Goal: Information Seeking & Learning: Learn about a topic

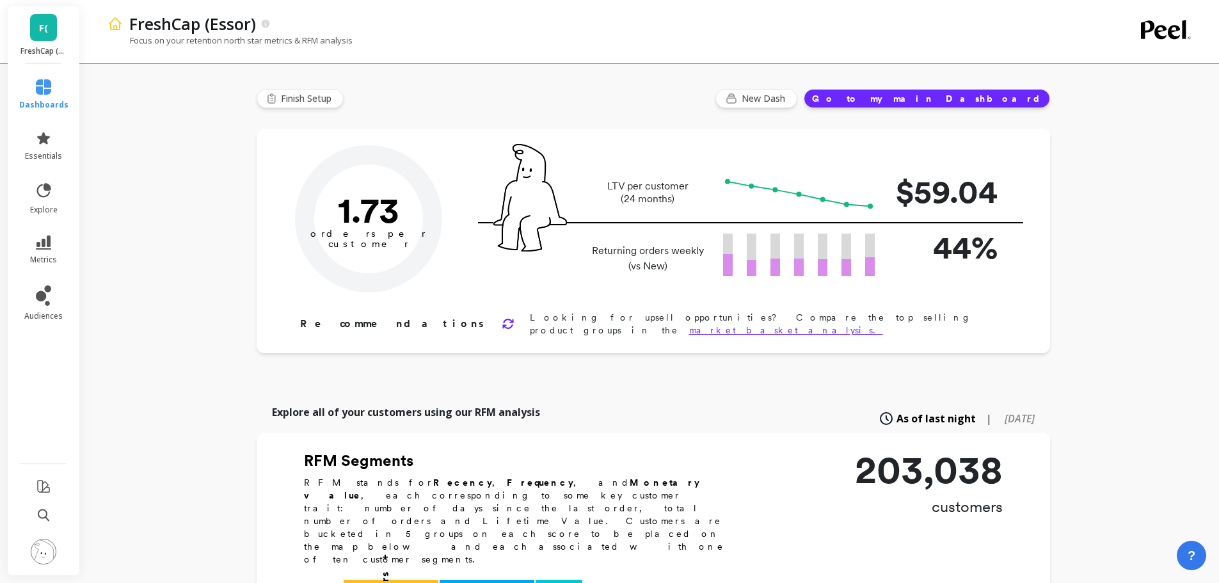
type input "Champions"
type input "17090"
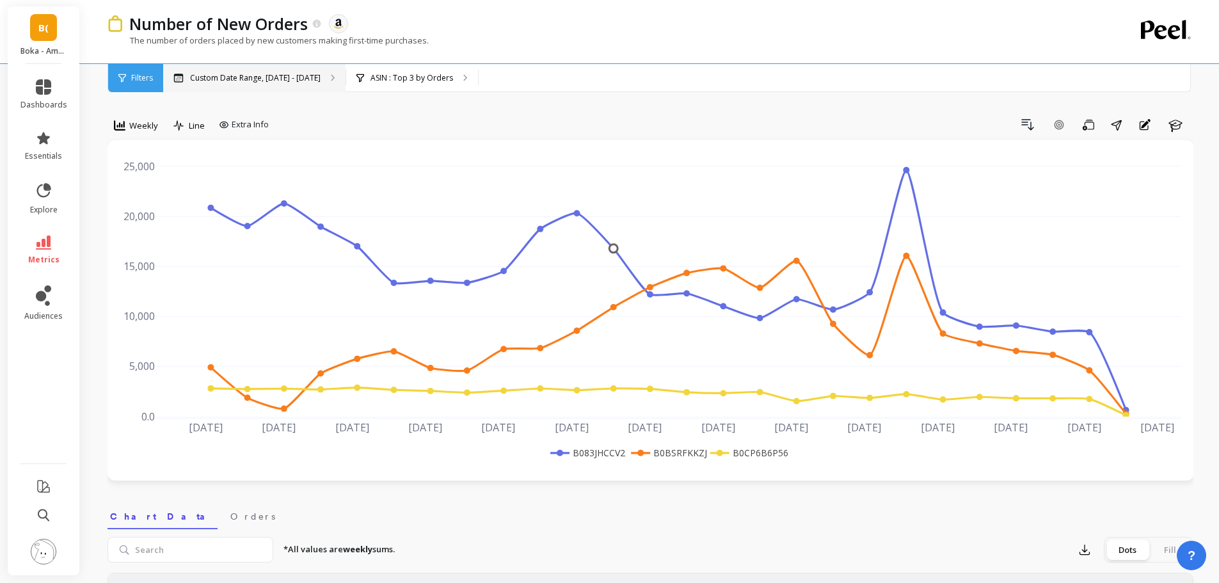
click at [277, 76] on p "Custom Date Range, [DATE] - [DATE]" at bounding box center [255, 78] width 131 height 10
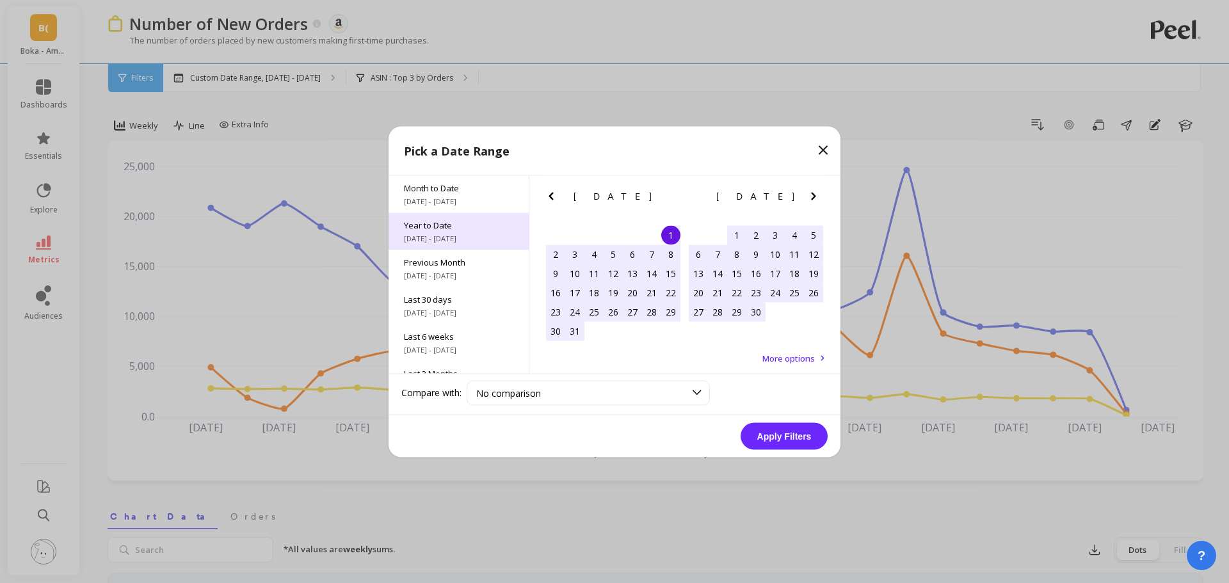
click at [468, 228] on span "Year to Date" at bounding box center [458, 225] width 109 height 12
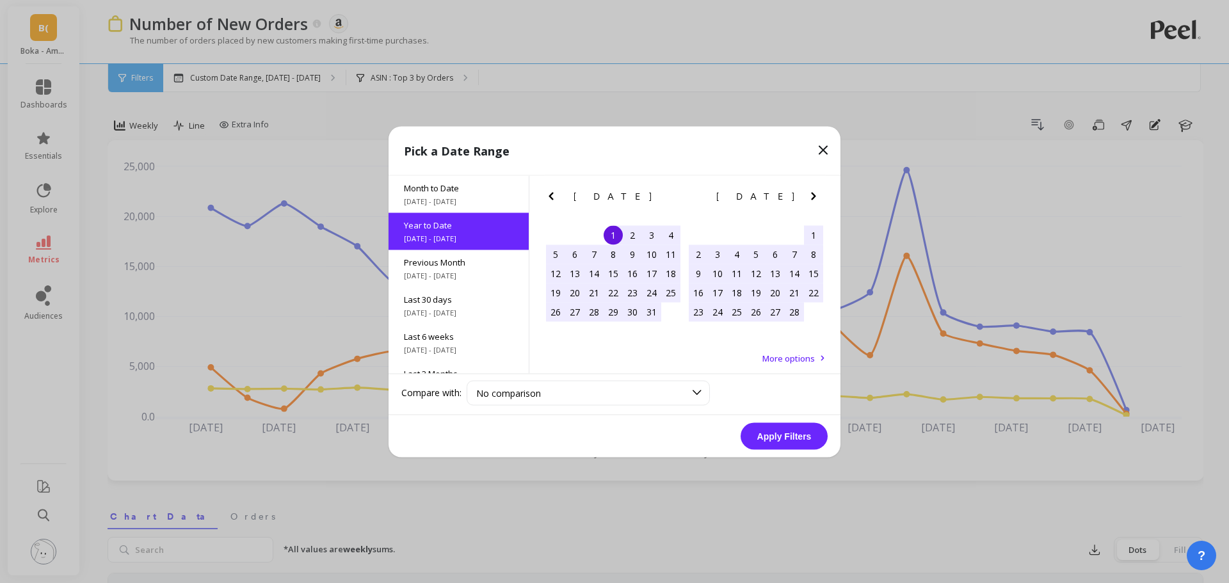
click at [790, 437] on button "Apply Filters" at bounding box center [783, 435] width 87 height 27
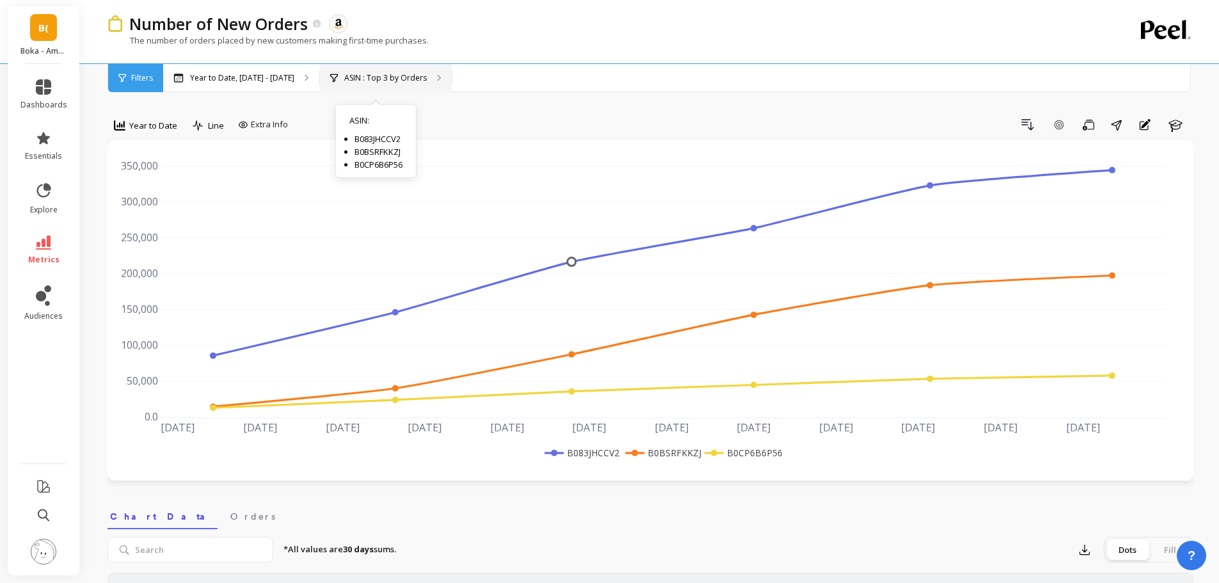
click at [363, 77] on p "ASIN : Top 3 by Orders" at bounding box center [385, 78] width 83 height 10
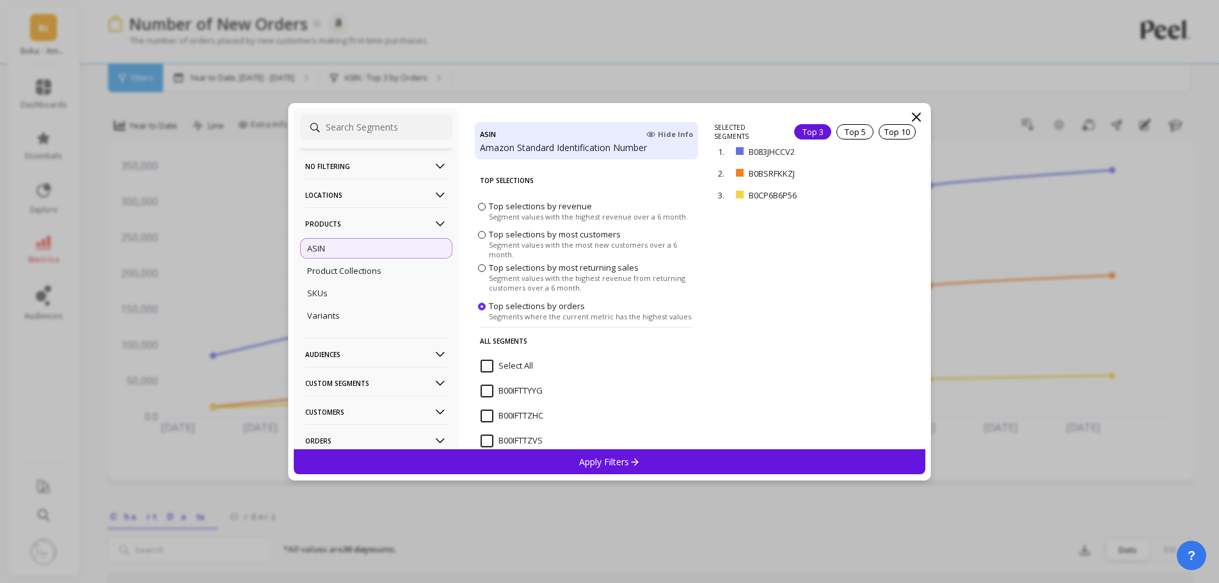
click at [914, 115] on icon at bounding box center [916, 116] width 15 height 15
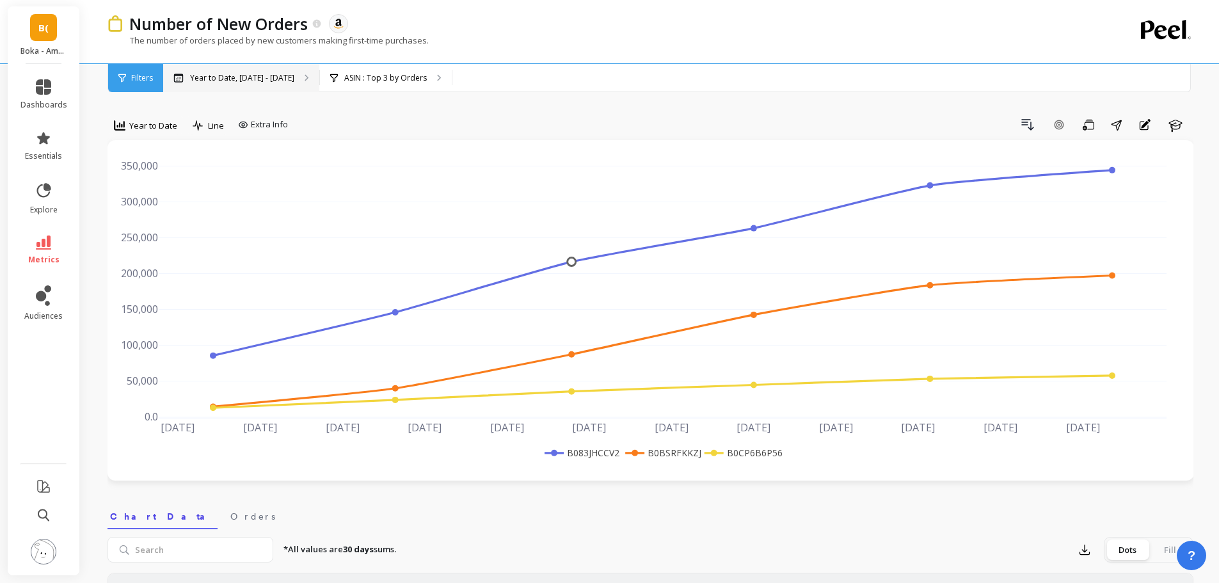
click at [257, 79] on p "Year to Date, Jan 1 - Aug 19" at bounding box center [242, 78] width 104 height 10
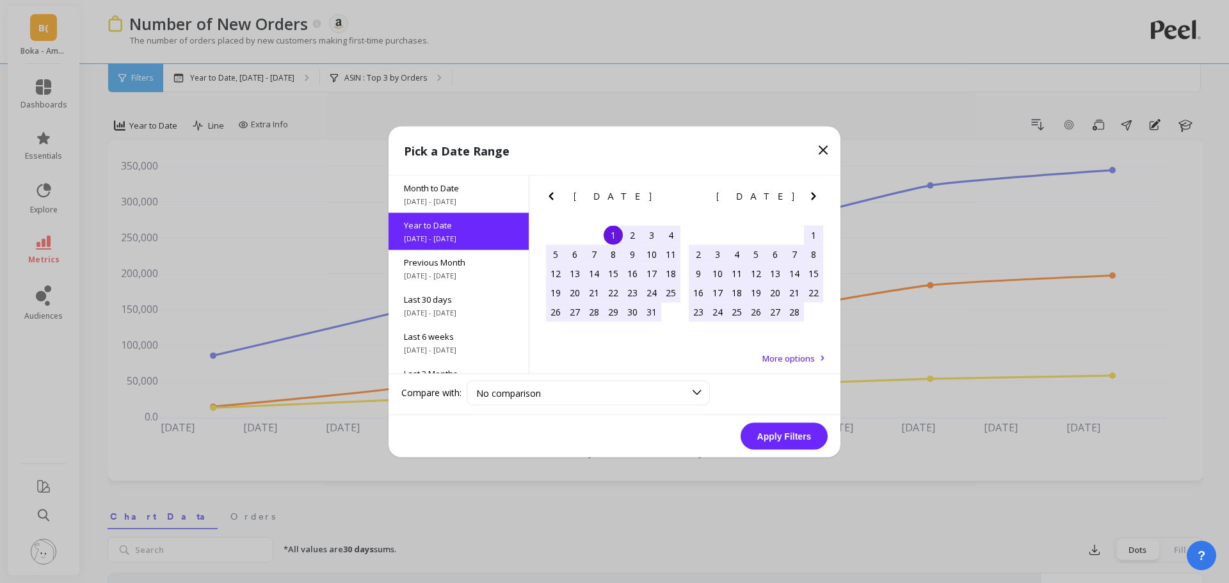
click at [822, 147] on icon at bounding box center [822, 149] width 15 height 15
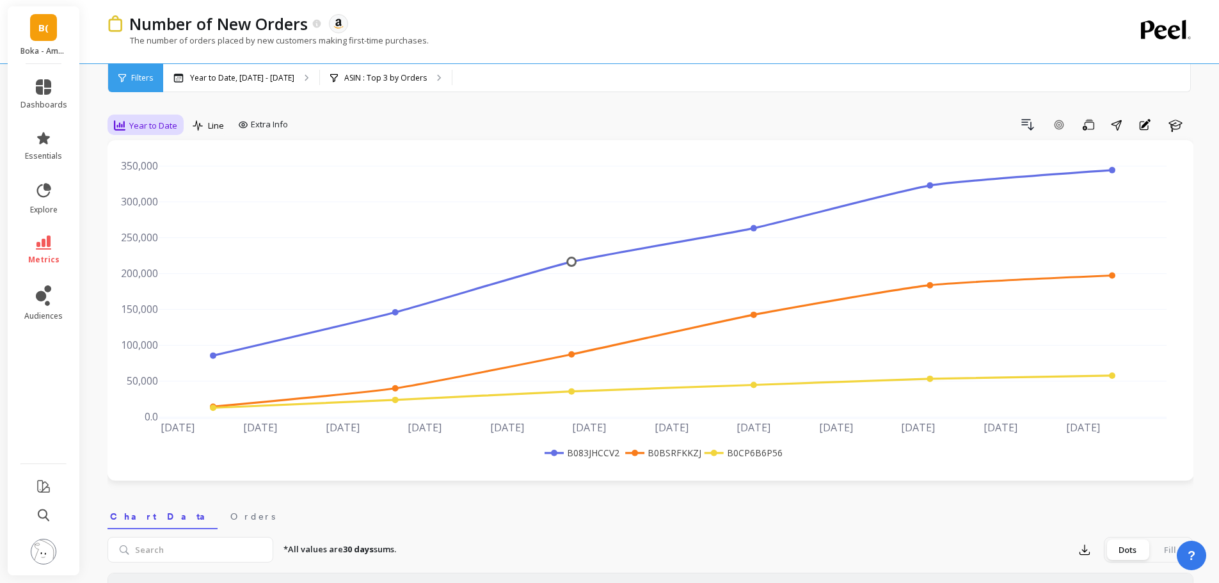
click at [120, 122] on icon at bounding box center [120, 126] width 12 height 12
click at [137, 203] on div "Weekly" at bounding box center [154, 203] width 73 height 12
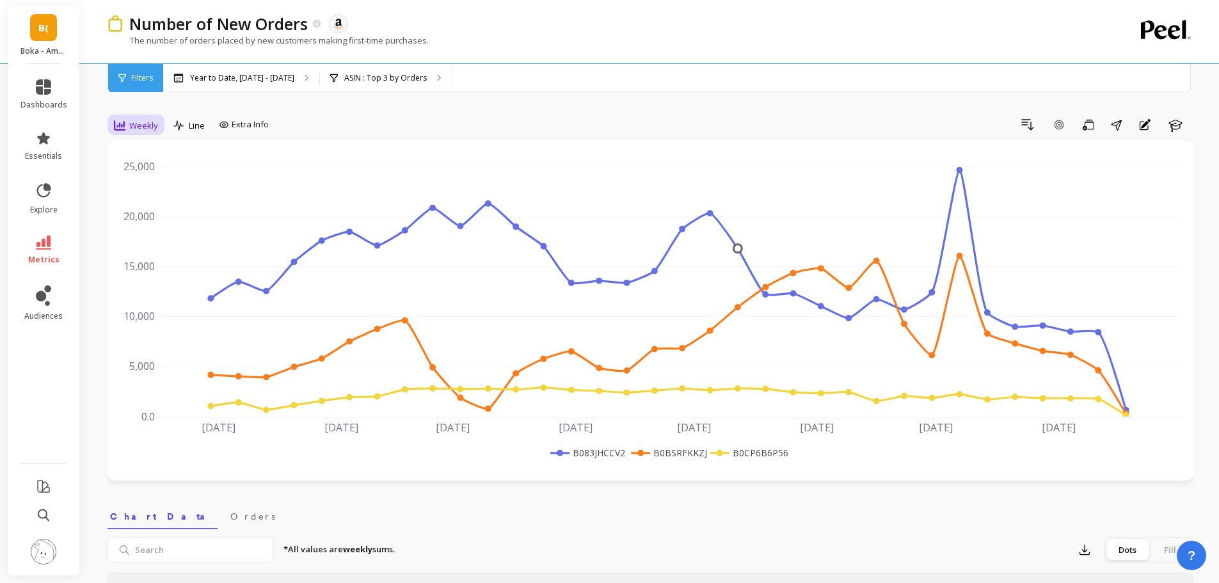
click at [138, 125] on span "Weekly" at bounding box center [143, 126] width 29 height 12
click at [136, 172] on div "Daily" at bounding box center [155, 179] width 88 height 22
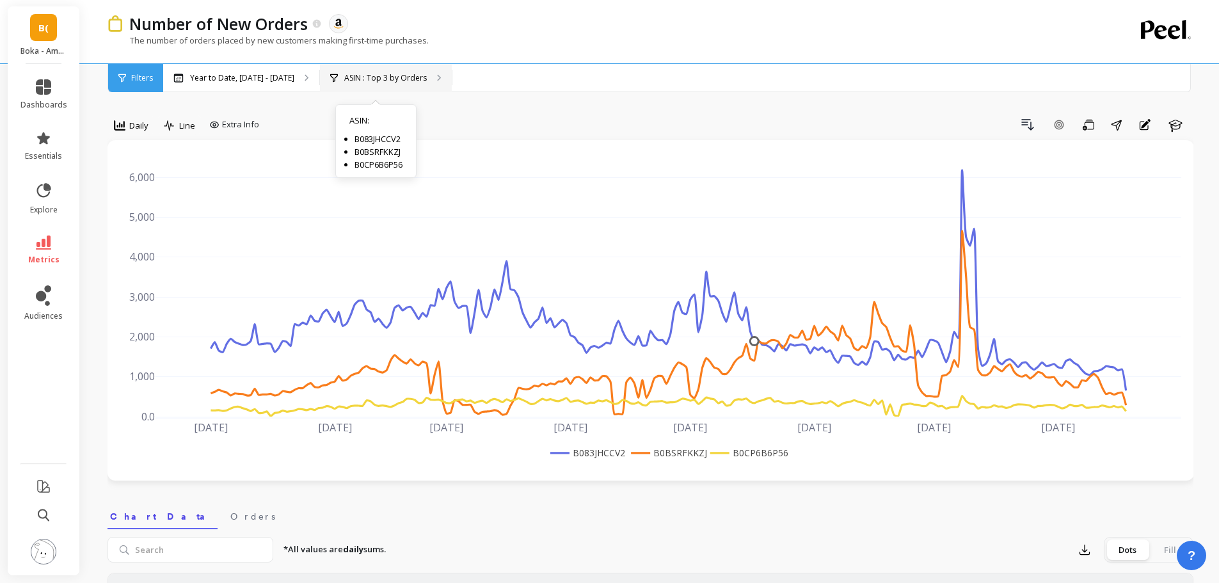
click at [344, 84] on div "ASIN : Top 3 by Orders ASIN : B083JHCCV2 B0BSRFKKZJ B0CP6B6P56" at bounding box center [386, 78] width 132 height 28
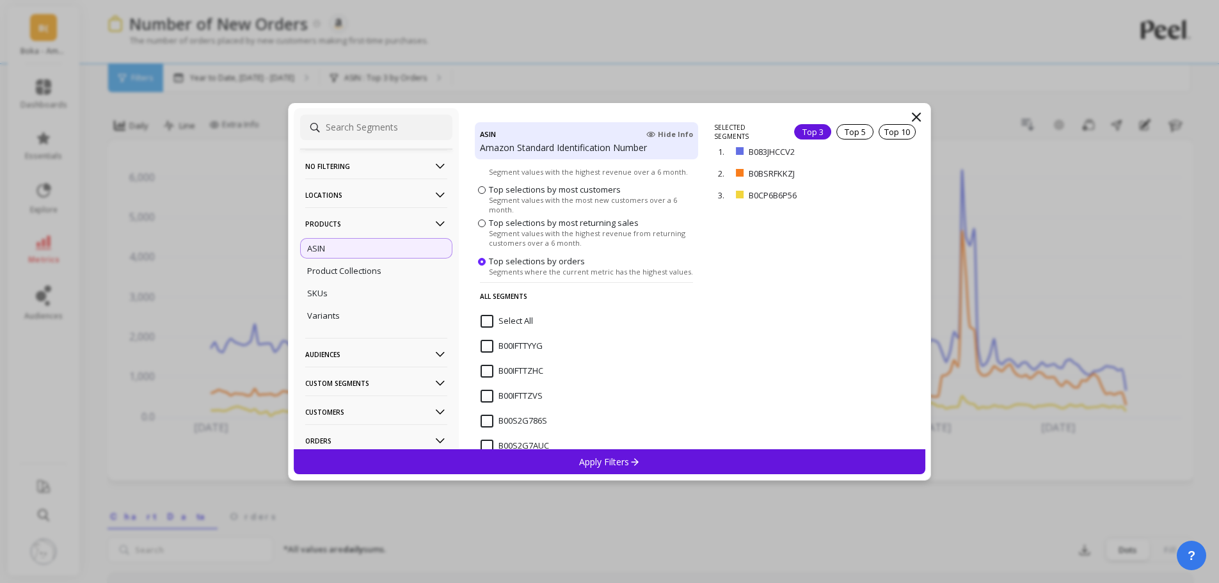
scroll to position [64, 0]
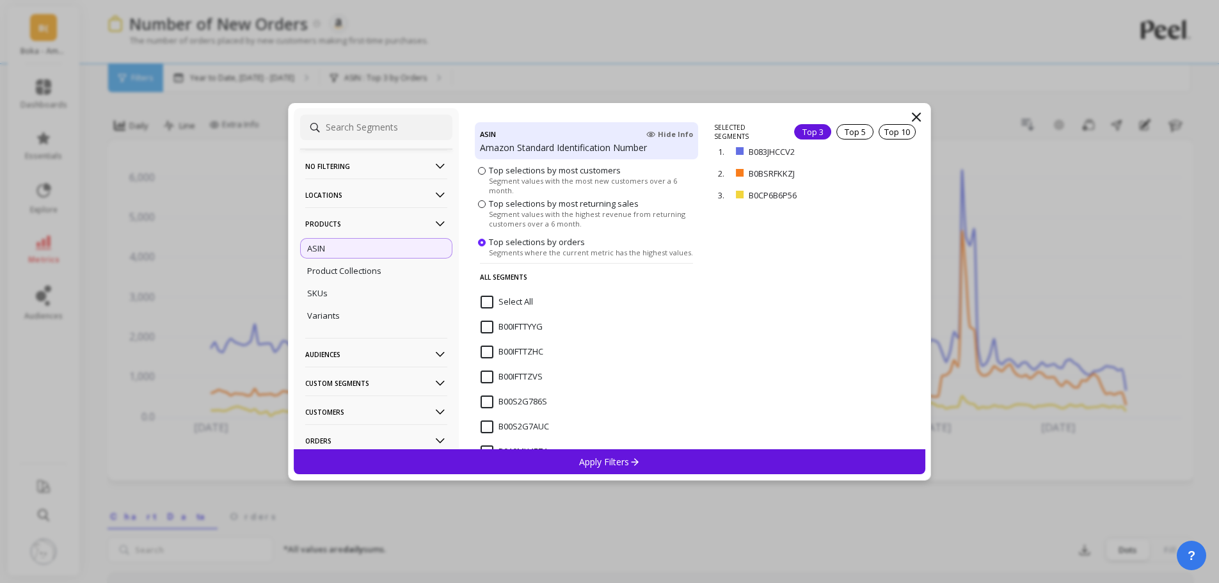
click at [575, 180] on span "Segment values with the most new customers over a 6 month." at bounding box center [592, 185] width 206 height 19
click at [0, 0] on input "Top selections by most customers Segment values with the most new customers ove…" at bounding box center [0, 0] width 0 height 0
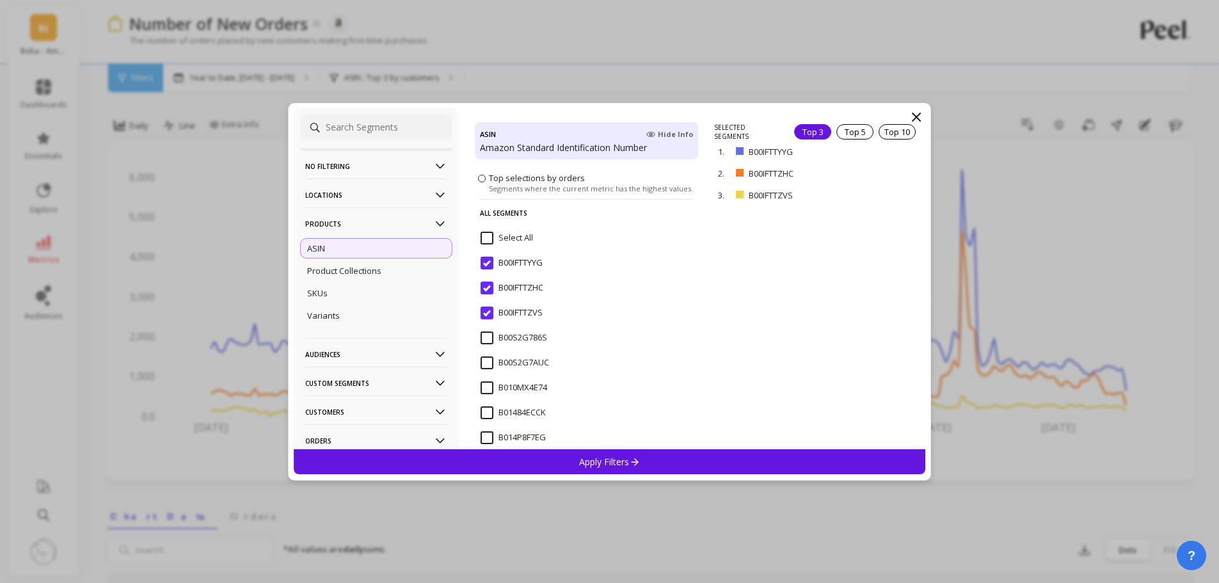
scroll to position [0, 0]
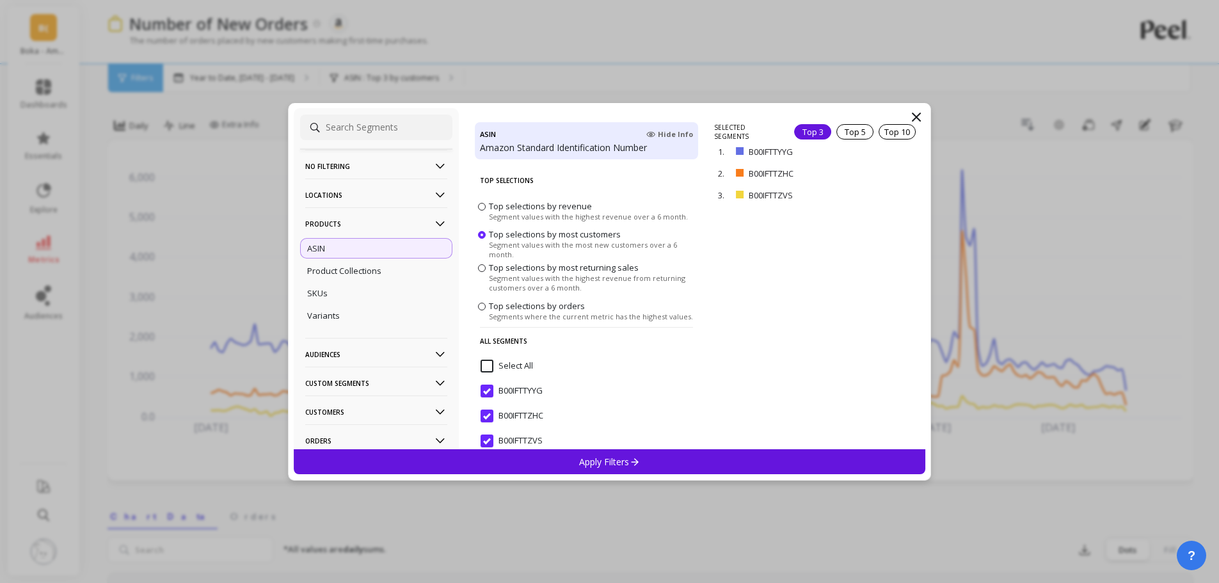
click at [569, 214] on span "Segment values with the highest revenue over a 6 month." at bounding box center [588, 216] width 199 height 10
click at [0, 0] on input "Top selections by revenue Segment values with the highest revenue over a 6 mont…" at bounding box center [0, 0] width 0 height 0
click at [548, 139] on div "ASIN Hide Info" at bounding box center [586, 134] width 213 height 14
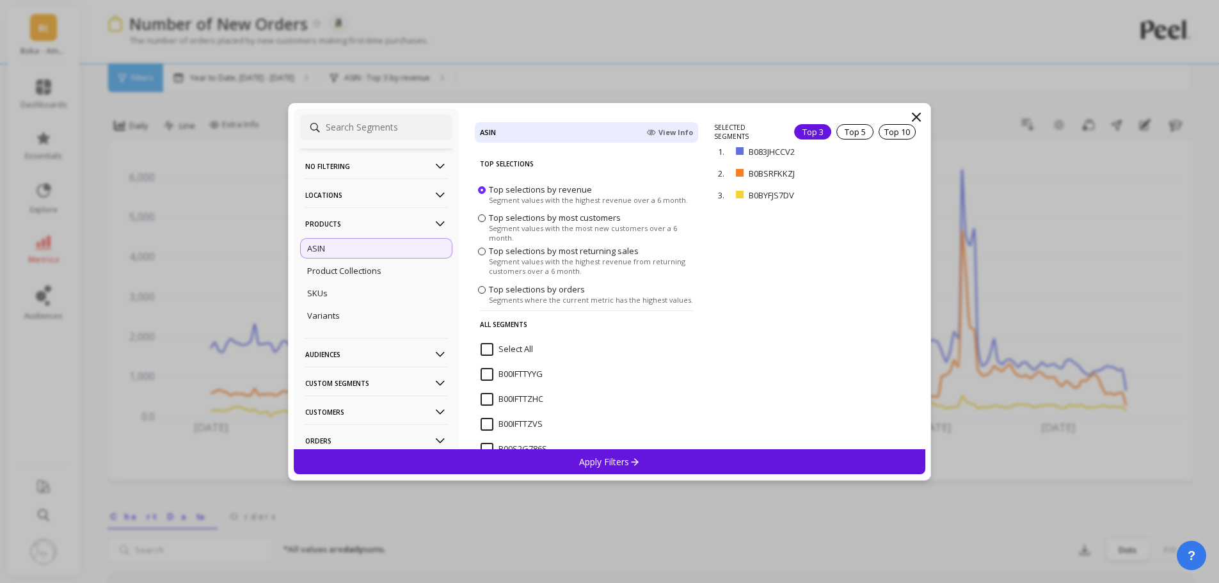
click at [548, 143] on div "ASIN View Info Top Selections Top selections by revenue Segment values with the…" at bounding box center [586, 278] width 255 height 341
click at [548, 131] on div "ASIN View Info" at bounding box center [586, 132] width 213 height 14
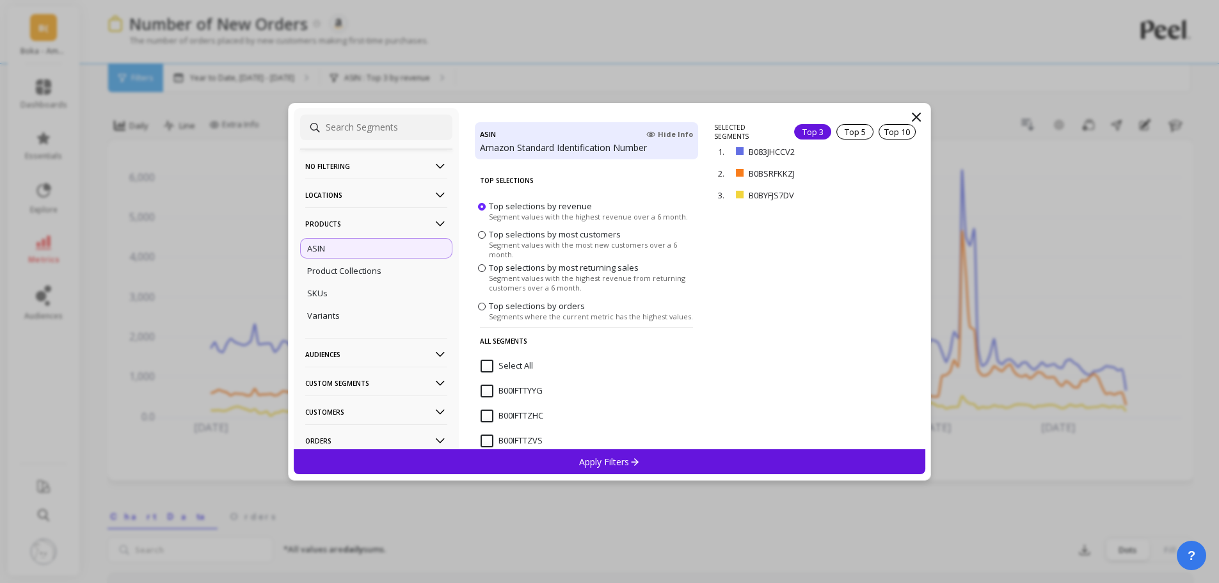
click at [775, 252] on div "SELECTED SEGMENTS Top 3 Top 5 Top 10 1. B083JHCCV2 remove 2. B0BSRFKKZJ remove …" at bounding box center [819, 286] width 211 height 326
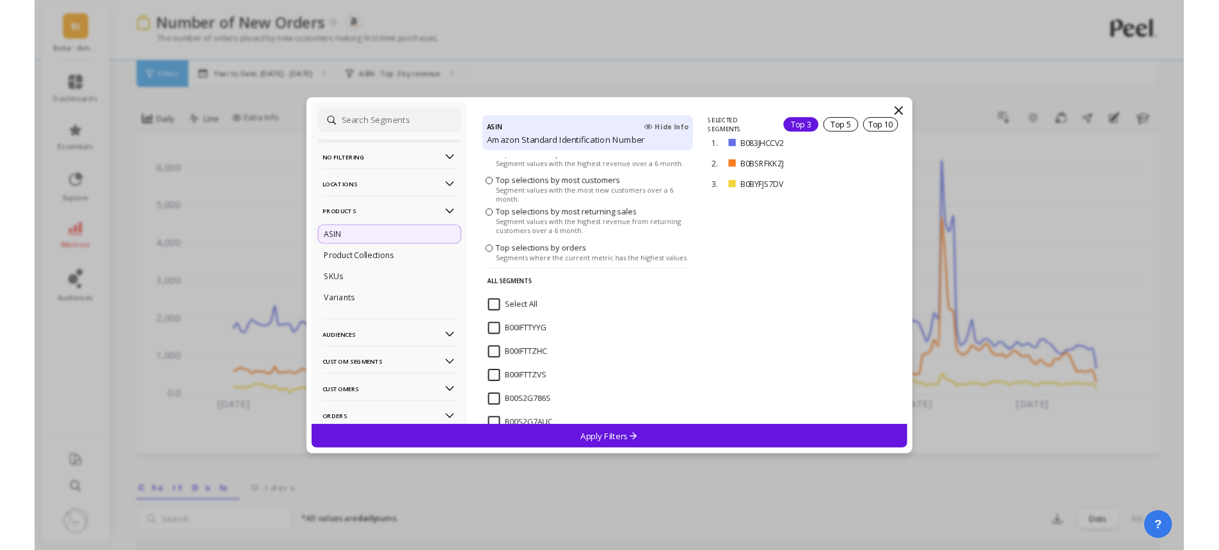
scroll to position [64, 0]
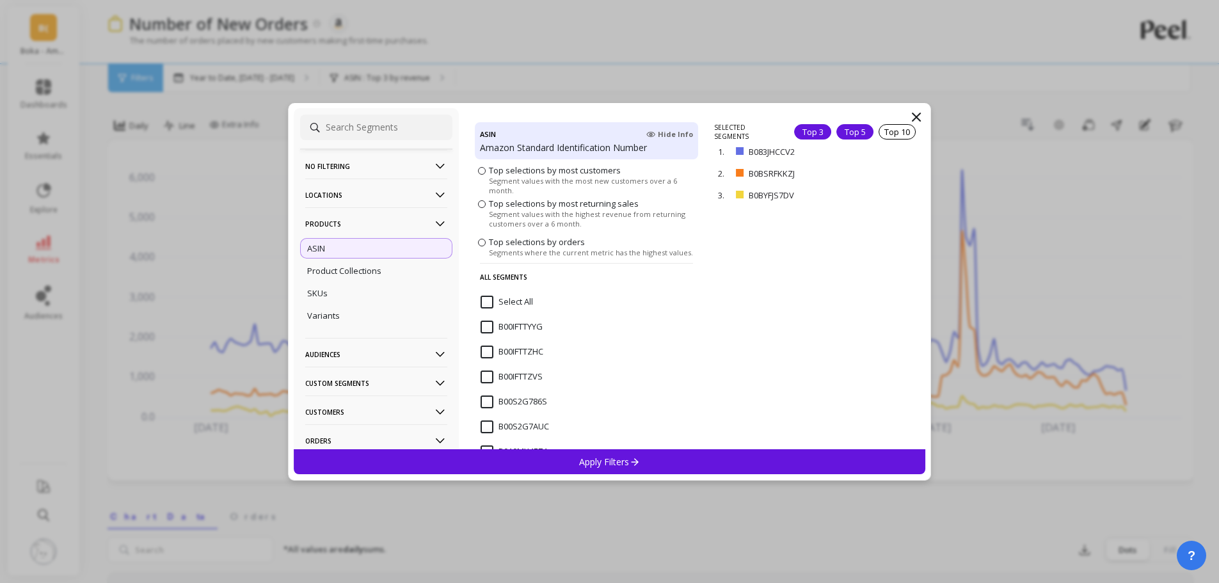
click at [840, 132] on div "Top 5" at bounding box center [854, 131] width 37 height 15
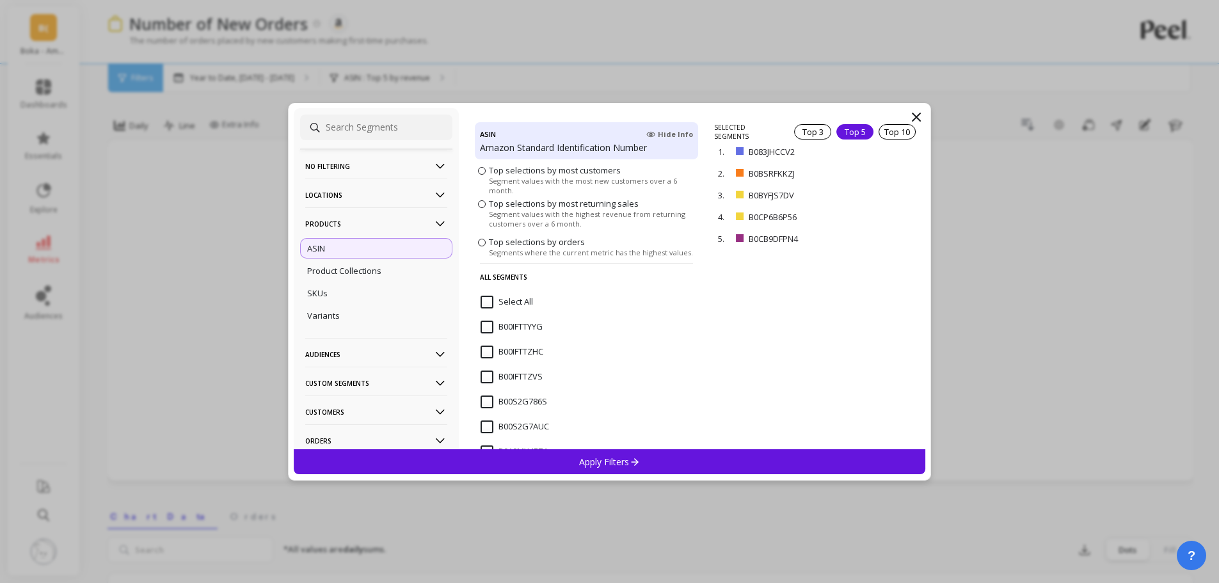
click at [720, 460] on div "Apply Filters" at bounding box center [610, 461] width 632 height 25
